Goal: Entertainment & Leisure: Browse casually

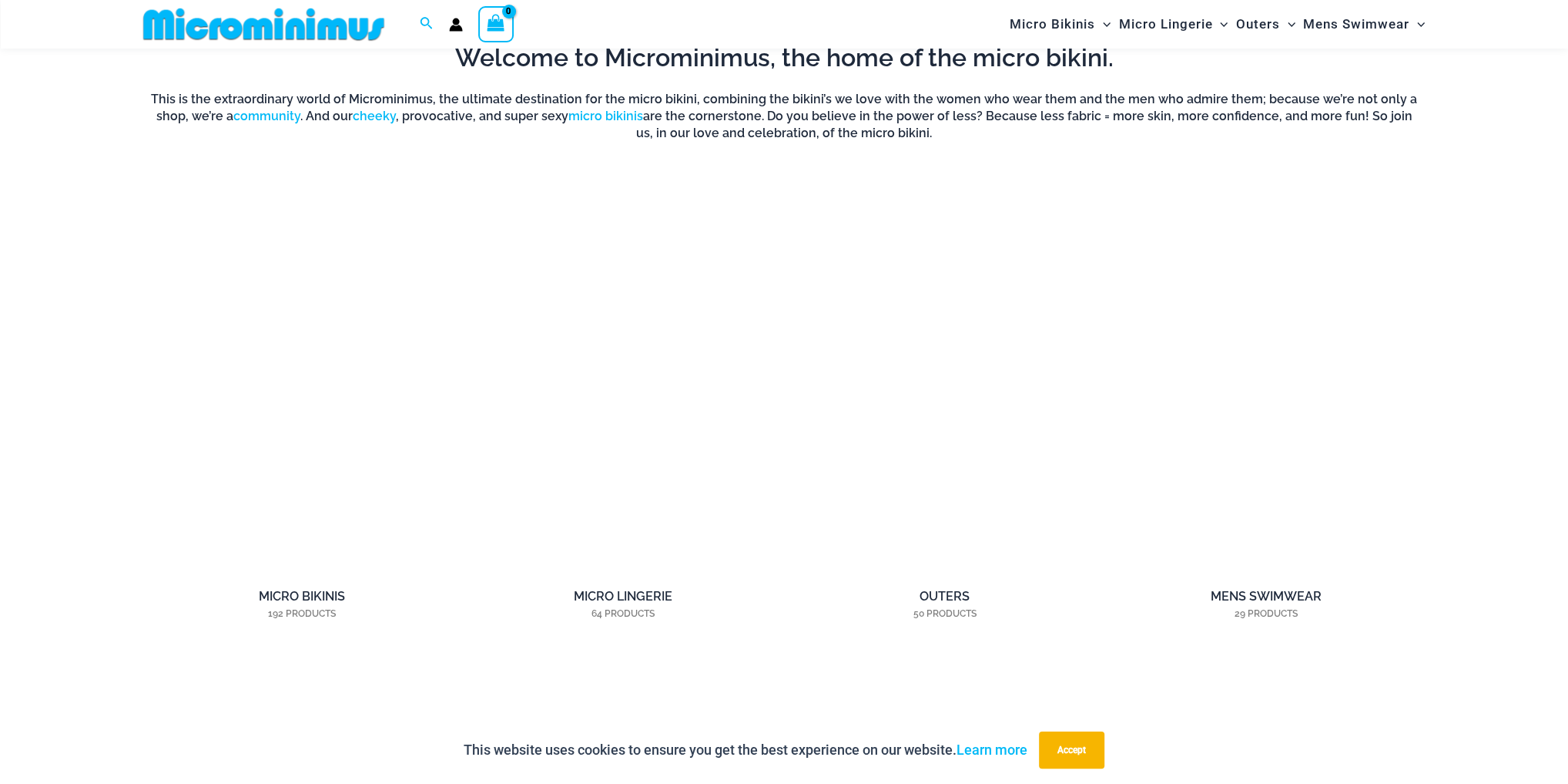
scroll to position [1519, 0]
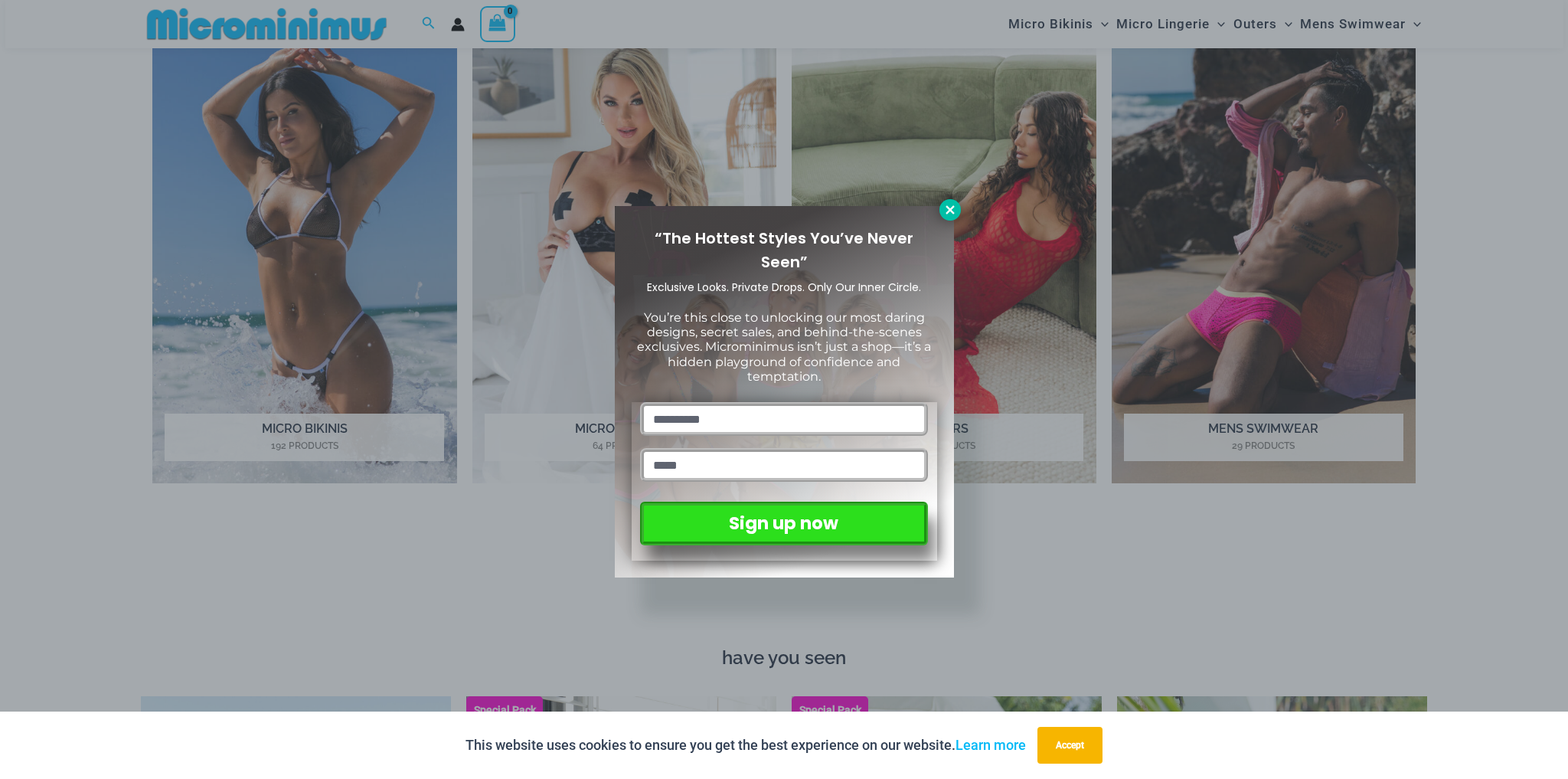
click at [952, 209] on icon at bounding box center [950, 210] width 14 height 14
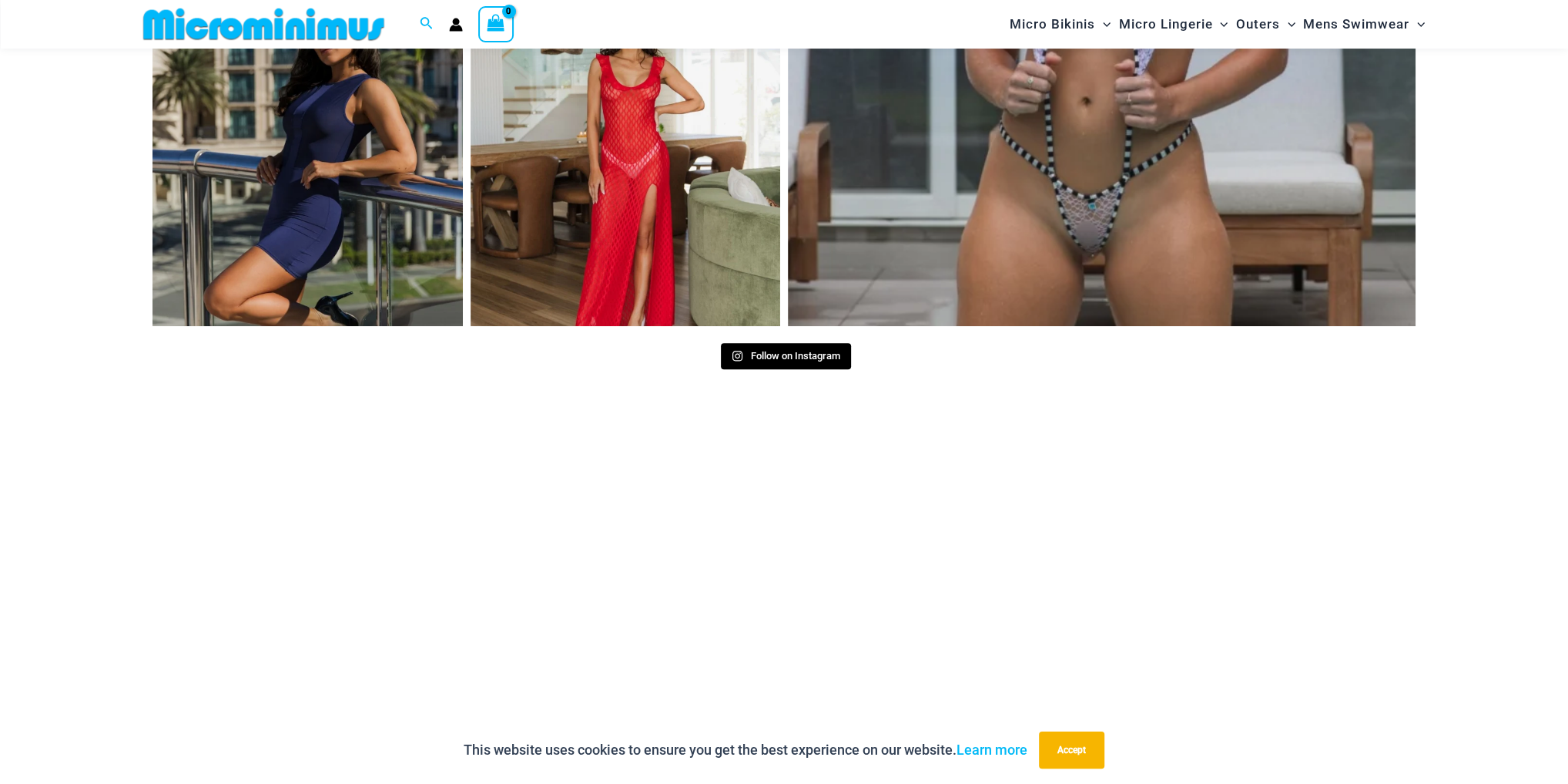
scroll to position [8006, 0]
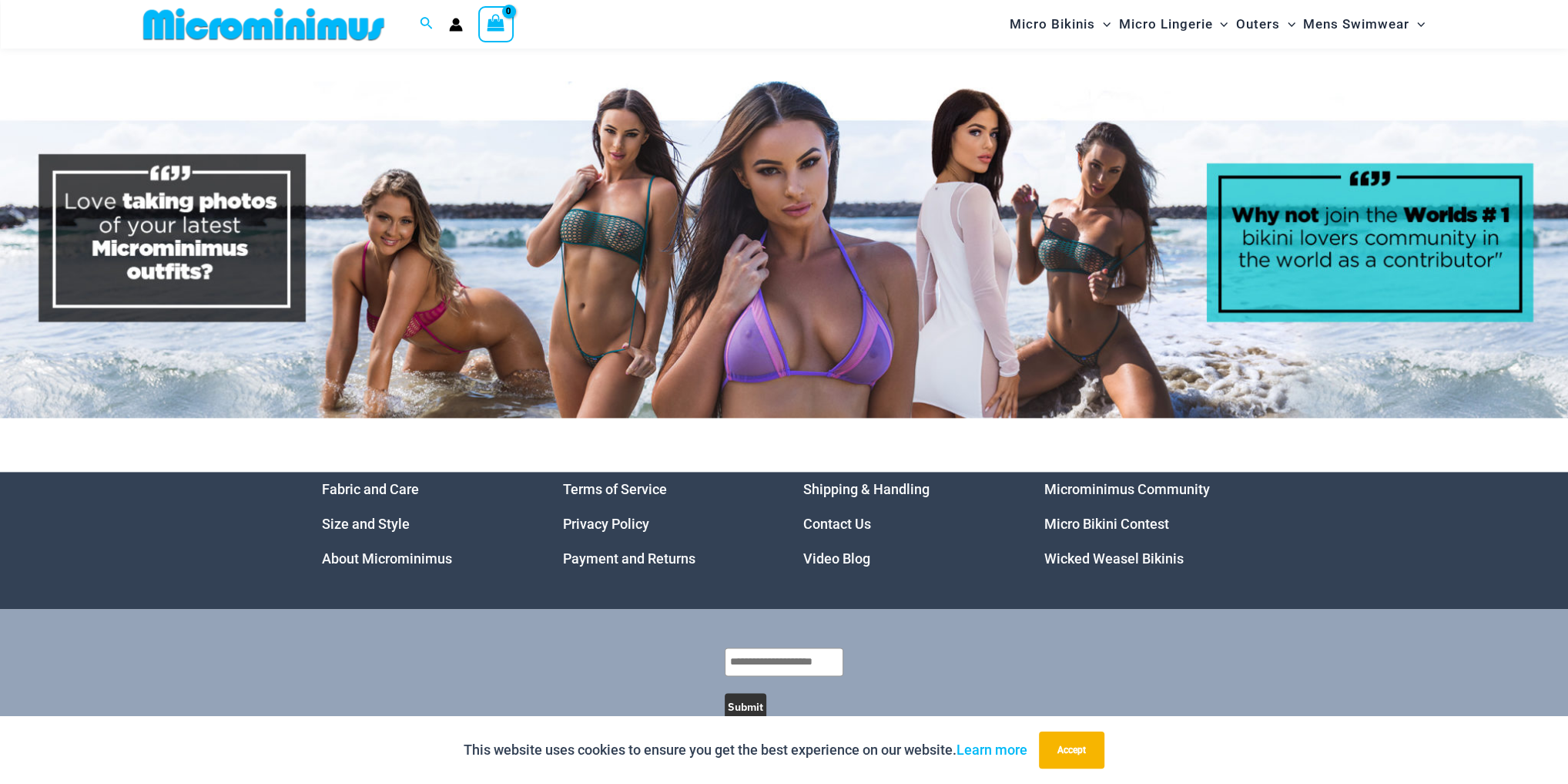
click at [825, 550] on link "Video Blog" at bounding box center [836, 558] width 67 height 16
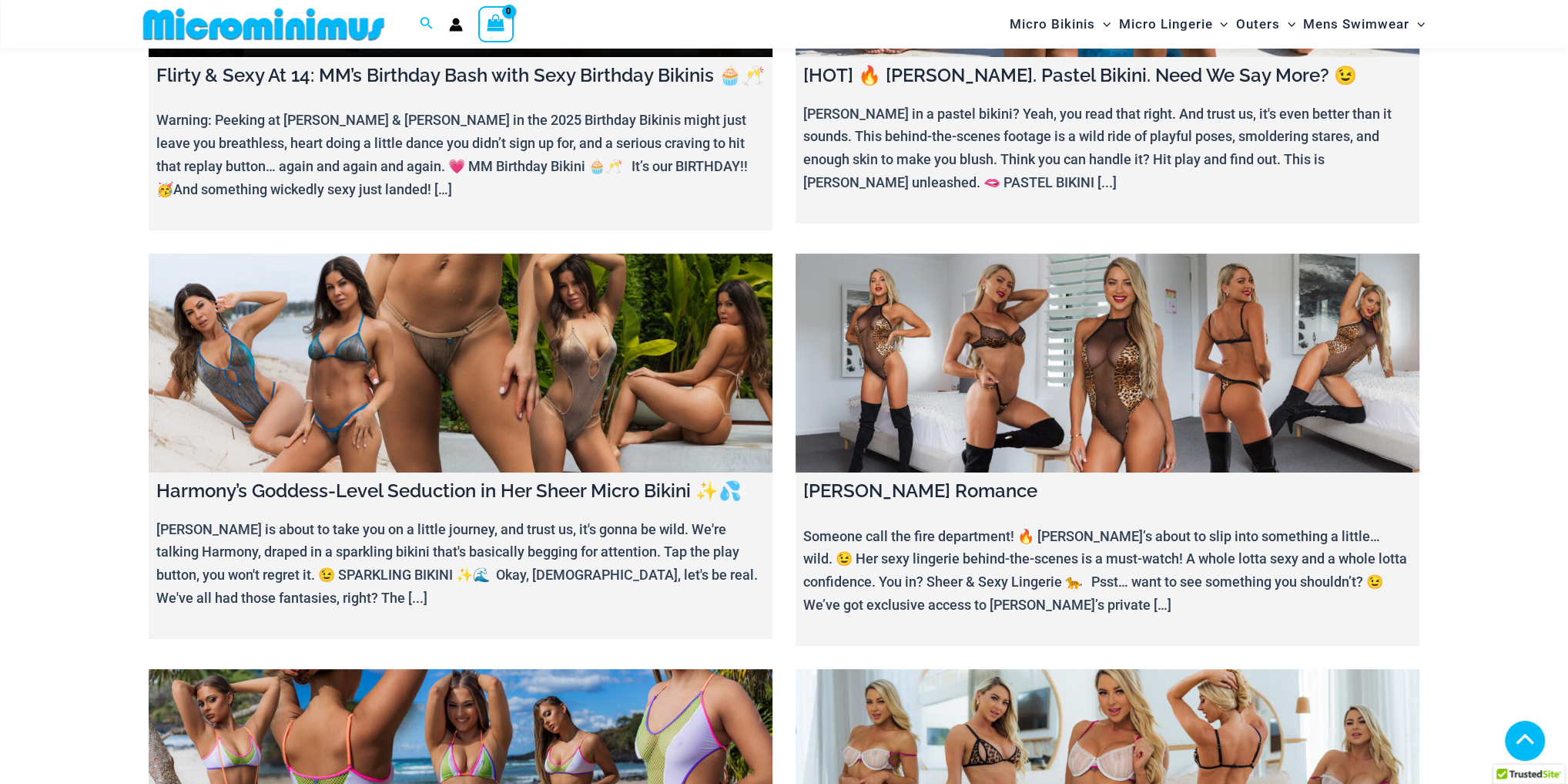
scroll to position [293, 0]
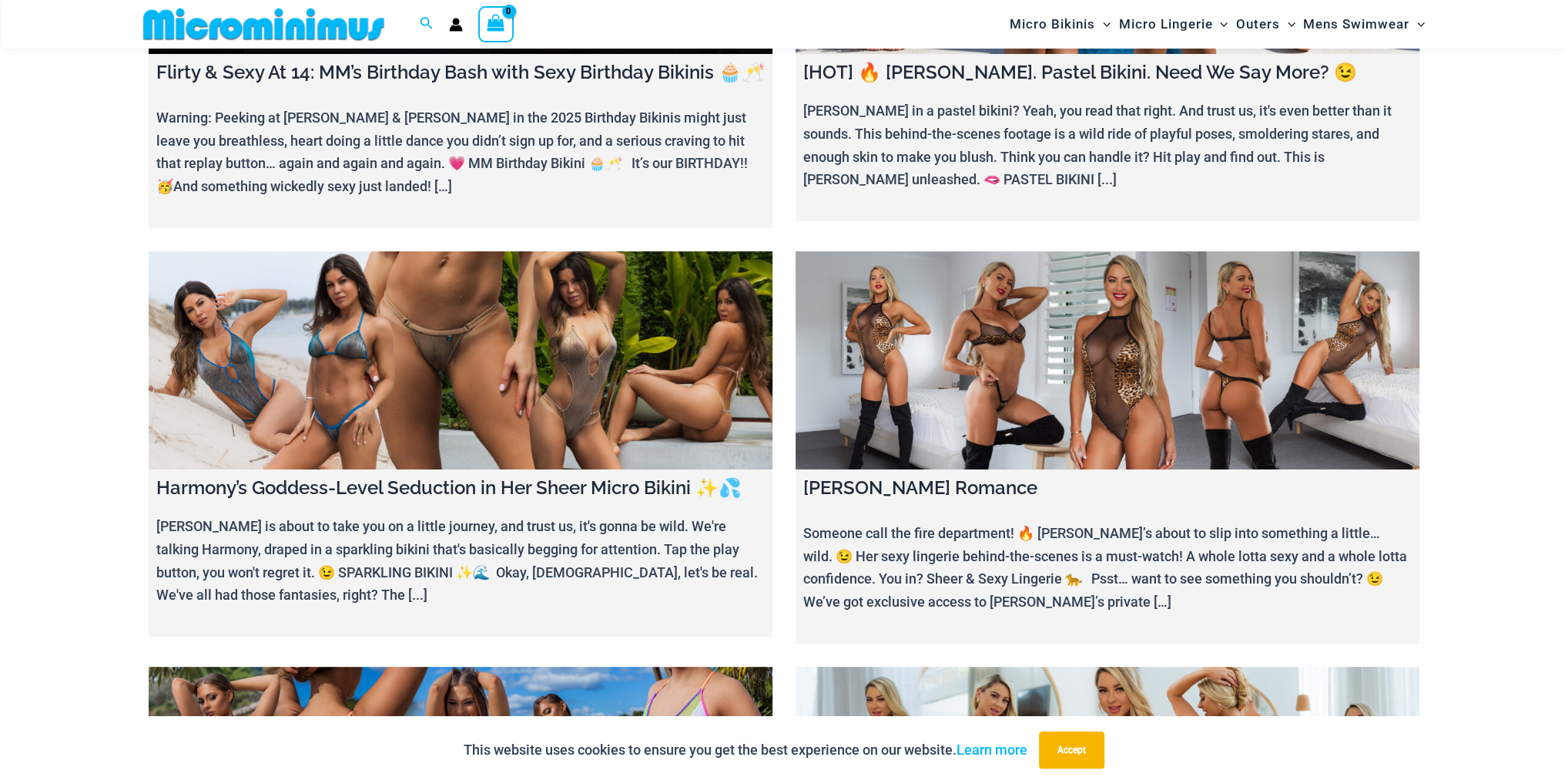
click at [470, 379] on link at bounding box center [460, 360] width 624 height 218
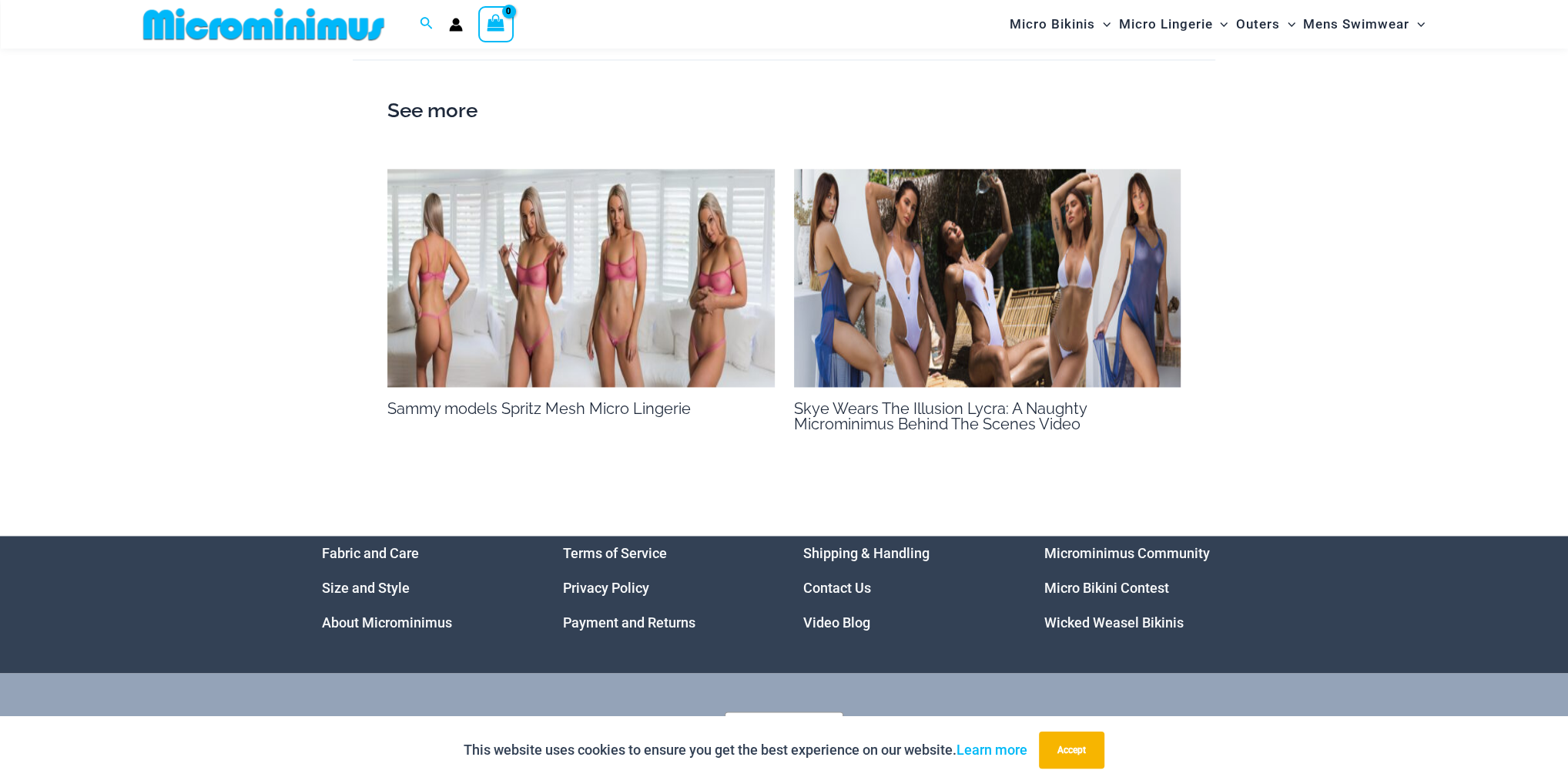
scroll to position [2340, 0]
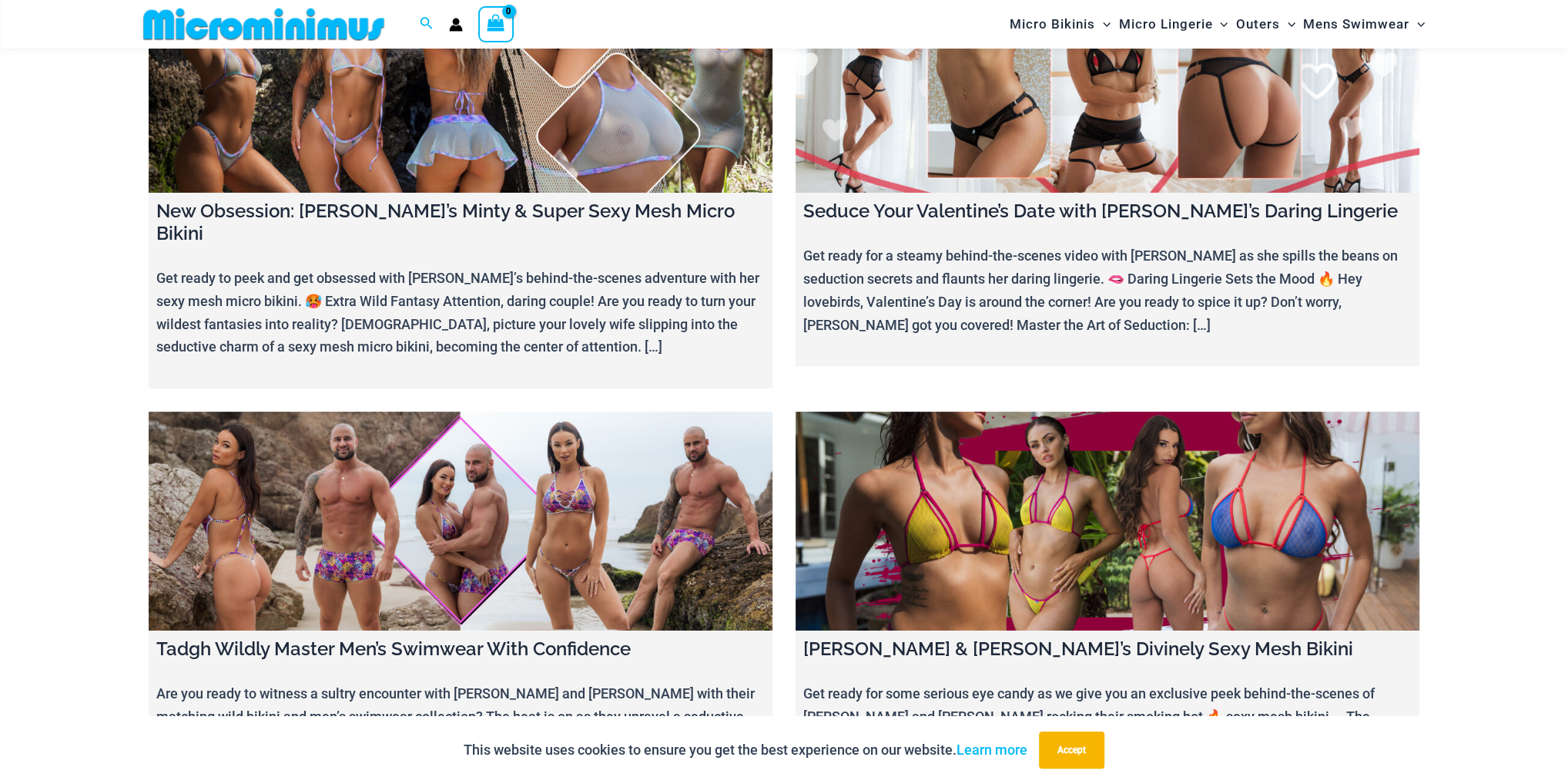
scroll to position [6149, 0]
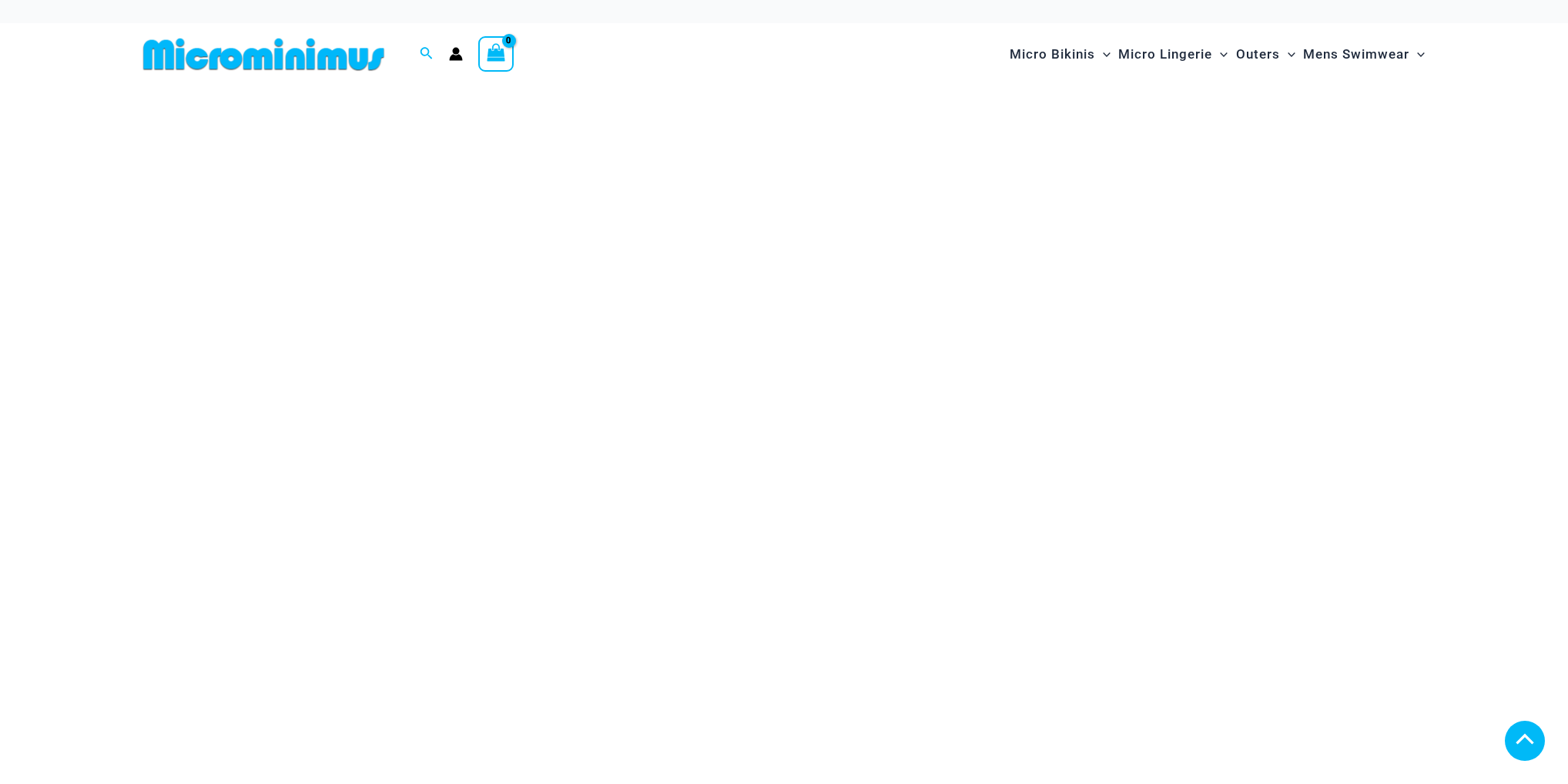
scroll to position [6741, 0]
